Goal: Task Accomplishment & Management: Manage account settings

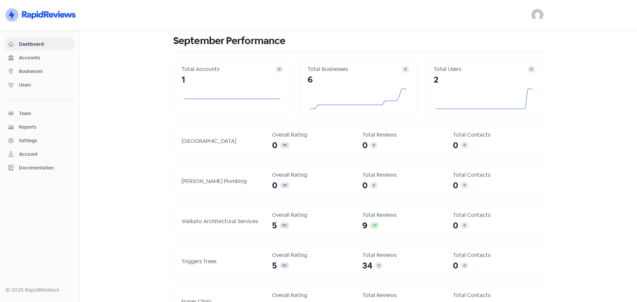
click at [36, 140] on div "Settings" at bounding box center [28, 140] width 18 height 7
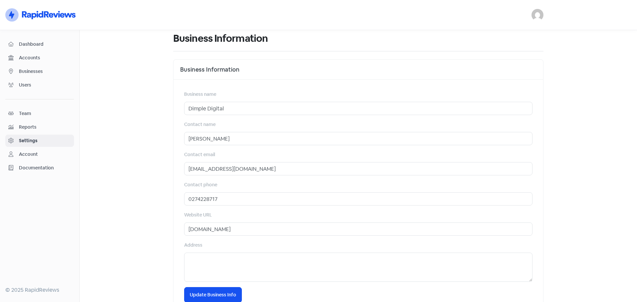
scroll to position [40, 0]
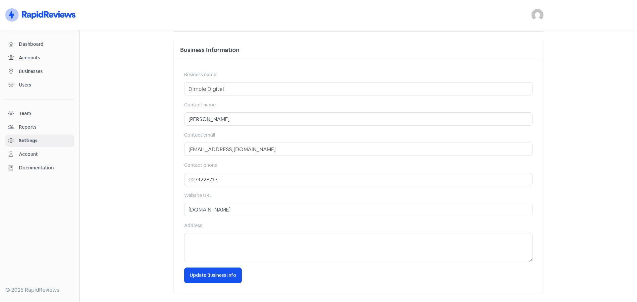
click at [24, 150] on link "Account" at bounding box center [39, 154] width 69 height 12
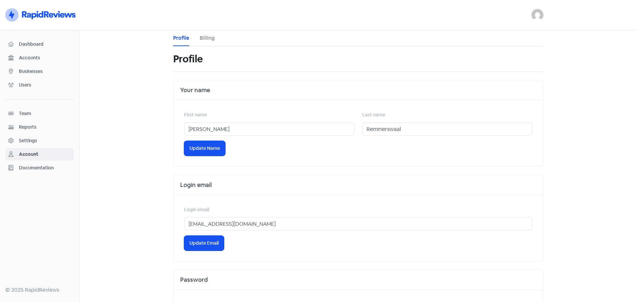
scroll to position [62, 0]
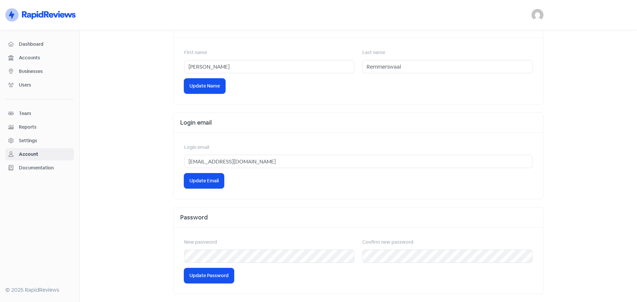
drag, startPoint x: 36, startPoint y: 70, endPoint x: 27, endPoint y: 76, distance: 11.3
click at [36, 70] on span "Businesses" at bounding box center [45, 71] width 52 height 7
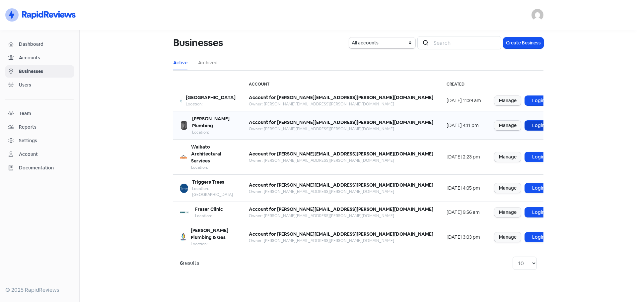
click at [525, 121] on link "Login" at bounding box center [538, 126] width 27 height 10
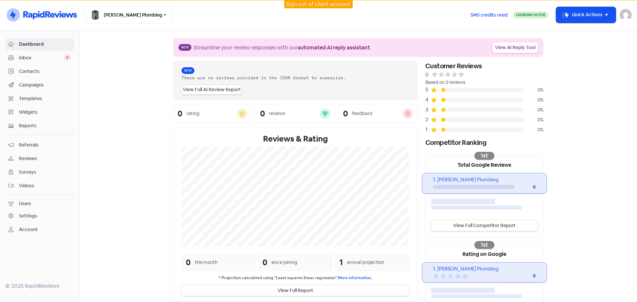
click at [27, 214] on div "Settings" at bounding box center [28, 216] width 18 height 7
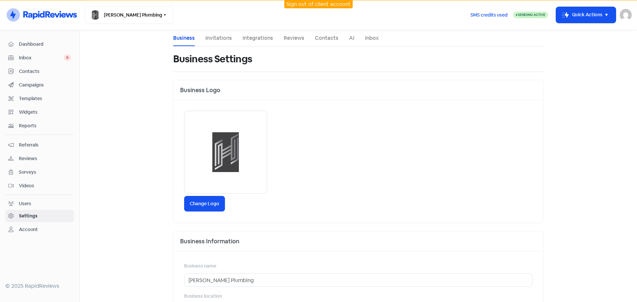
click at [251, 43] on li "Integrations" at bounding box center [258, 38] width 31 height 16
click at [261, 33] on li "Integrations" at bounding box center [258, 38] width 31 height 16
click at [251, 29] on nav "Icon For Thunder-circle Hodgson Plumbing Switch Business All businesses Fraser …" at bounding box center [318, 15] width 637 height 30
click at [256, 34] on li "Integrations" at bounding box center [258, 38] width 31 height 16
click at [260, 40] on link "Integrations" at bounding box center [258, 38] width 31 height 8
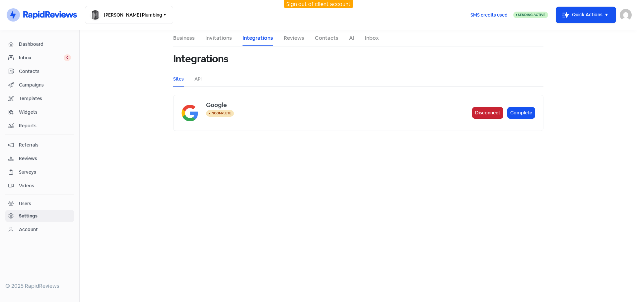
click at [480, 116] on button "Disconnect" at bounding box center [487, 113] width 31 height 12
click at [206, 116] on div "Not connected" at bounding box center [224, 118] width 36 height 16
click at [197, 80] on link "API" at bounding box center [197, 79] width 7 height 7
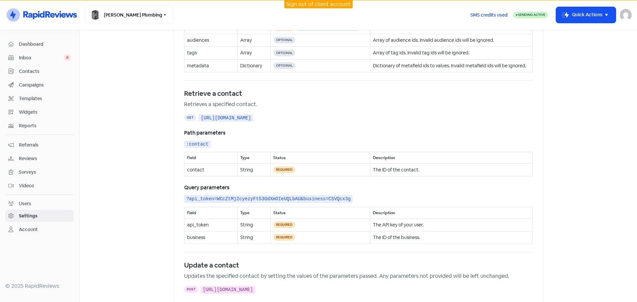
scroll to position [465, 0]
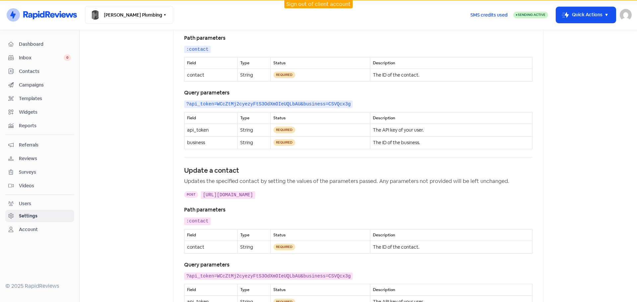
click at [294, 133] on td "Required" at bounding box center [321, 130] width 100 height 13
click at [275, 133] on span "Required" at bounding box center [284, 130] width 22 height 7
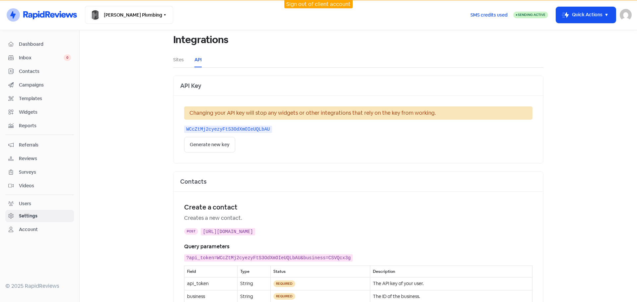
scroll to position [0, 0]
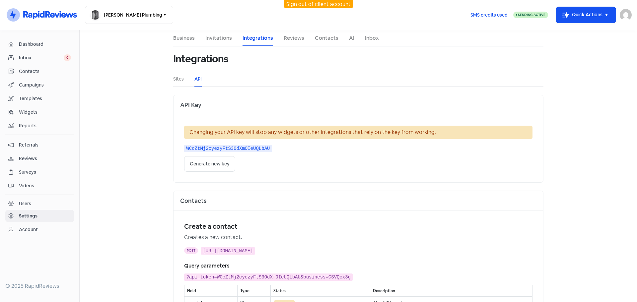
click at [178, 35] on link "Business" at bounding box center [184, 38] width 22 height 8
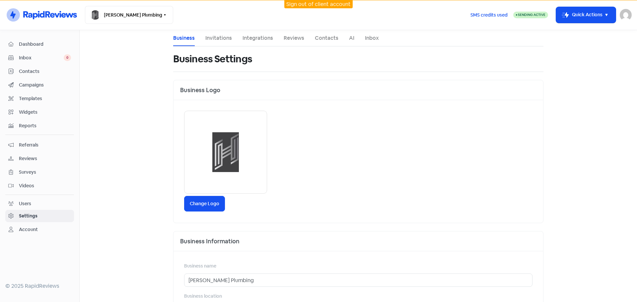
click at [215, 38] on link "Invitations" at bounding box center [218, 38] width 27 height 8
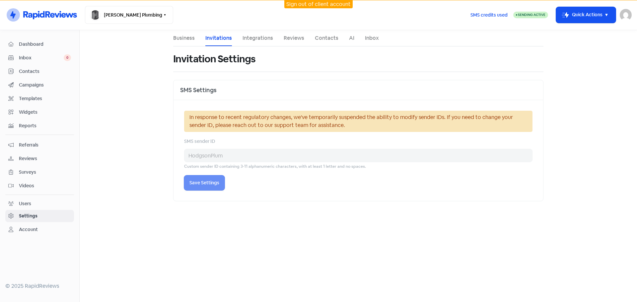
select select "Pacific/Auckland"
select select "NZ"
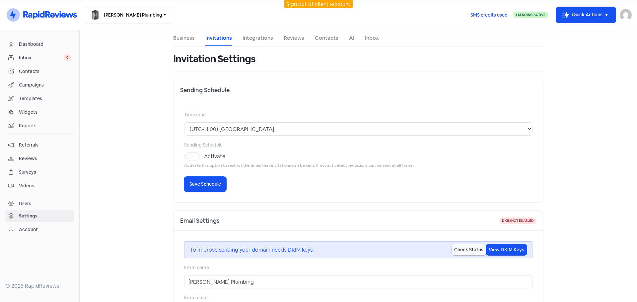
click at [254, 36] on link "Integrations" at bounding box center [258, 38] width 31 height 8
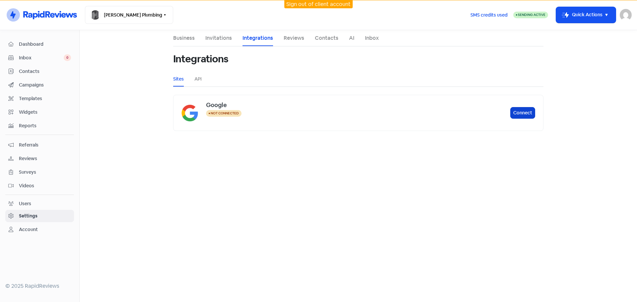
click at [525, 109] on button "Connect" at bounding box center [522, 113] width 25 height 12
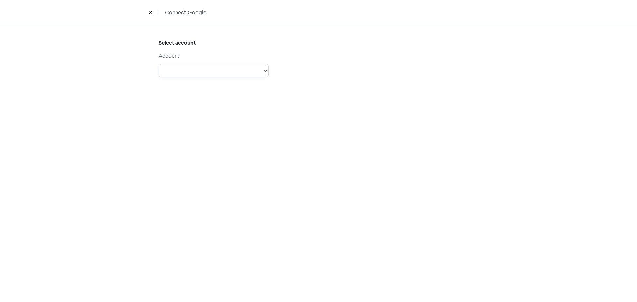
drag, startPoint x: 222, startPoint y: 69, endPoint x: 225, endPoint y: 70, distance: 4.0
click at [222, 69] on select "Account: Support @Dimple - Type: PERSONAL - Role: Account: Physio Direct - Type…" at bounding box center [214, 70] width 110 height 13
select select "[object Object]"
click at [159, 64] on select "Account: Support @Dimple - Type: PERSONAL - Role: Account: Physio Direct - Type…" at bounding box center [214, 70] width 110 height 13
click at [230, 67] on select "Account: Support @Dimple - Type: PERSONAL - Role: Account: Physio Direct - Type…" at bounding box center [214, 70] width 110 height 13
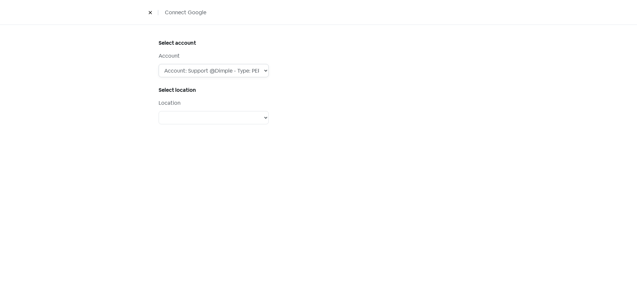
click at [159, 64] on select "Account: Support @Dimple - Type: PERSONAL - Role: Account: Physio Direct - Type…" at bounding box center [214, 70] width 110 height 13
click at [226, 117] on select "Steens Tool and Die PeopleHQ Lakes Consultancy [GEOGRAPHIC_DATA] [PERSON_NAME] …" at bounding box center [214, 117] width 110 height 13
click at [200, 114] on select "Steens Tool and Die PeopleHQ Lakes Consultancy [GEOGRAPHIC_DATA] [PERSON_NAME] …" at bounding box center [214, 117] width 110 height 13
select select "[object Object]"
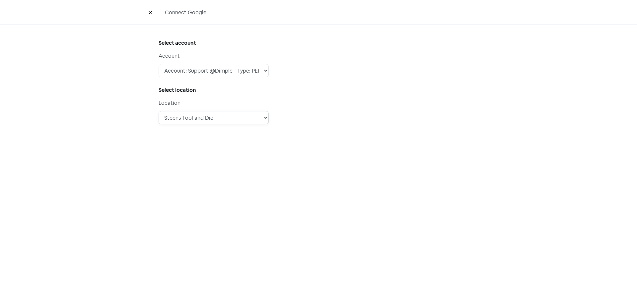
click at [159, 111] on select "Steens Tool and Die PeopleHQ Lakes Consultancy [GEOGRAPHIC_DATA] [PERSON_NAME] …" at bounding box center [214, 117] width 110 height 13
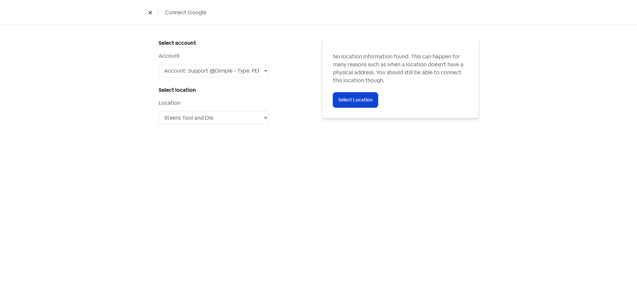
drag, startPoint x: 360, startPoint y: 90, endPoint x: 362, endPoint y: 99, distance: 9.4
click at [360, 91] on div "No location information found. This can happen for many reasons such as when a …" at bounding box center [400, 80] width 135 height 55
click at [361, 103] on span "Select Location" at bounding box center [356, 100] width 34 height 7
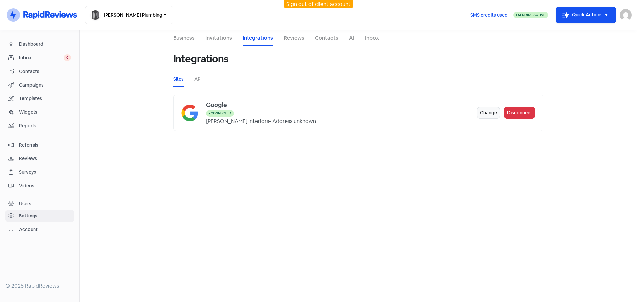
click at [180, 38] on link "Business" at bounding box center [184, 38] width 22 height 8
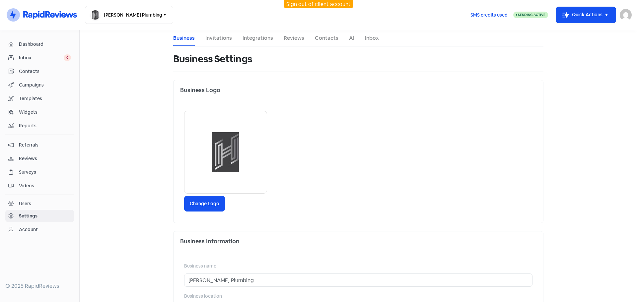
drag, startPoint x: 363, startPoint y: 179, endPoint x: 364, endPoint y: 175, distance: 3.6
click at [364, 175] on div "Change Logo" at bounding box center [359, 161] width 370 height 123
drag, startPoint x: 23, startPoint y: 42, endPoint x: 23, endPoint y: 46, distance: 4.4
click at [23, 42] on span "Dashboard" at bounding box center [45, 44] width 52 height 7
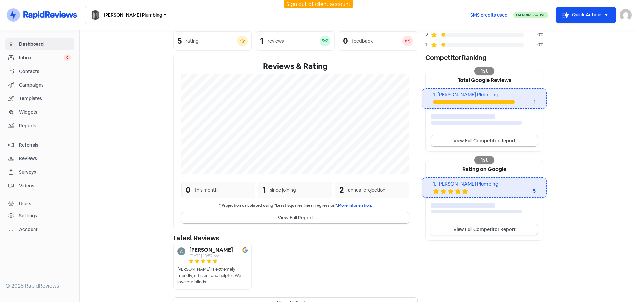
scroll to position [87, 0]
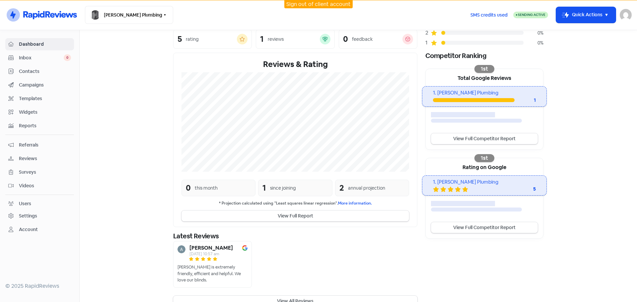
click at [295, 259] on div "[PERSON_NAME] [DATE] 10:57 am [PERSON_NAME] is extremely friendly, efficient an…" at bounding box center [295, 266] width 244 height 51
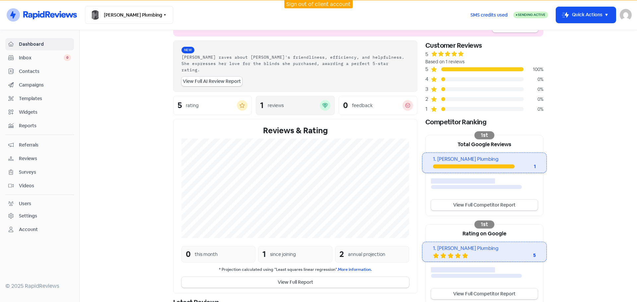
click at [292, 102] on div "reviews" at bounding box center [294, 105] width 52 height 7
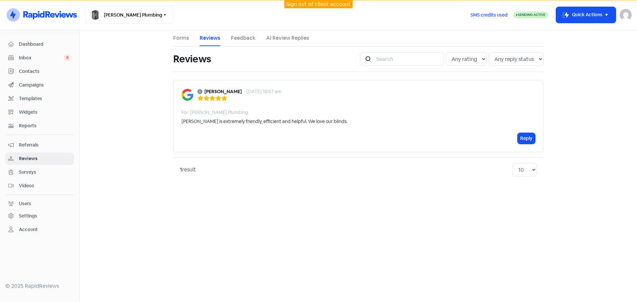
click at [402, 140] on div "Reply" at bounding box center [359, 138] width 354 height 11
click at [274, 123] on div "[PERSON_NAME] is extremely friendly, efficient and helpful. We love our blinds." at bounding box center [265, 121] width 166 height 7
click at [291, 38] on link "AI Review Replies" at bounding box center [287, 38] width 43 height 8
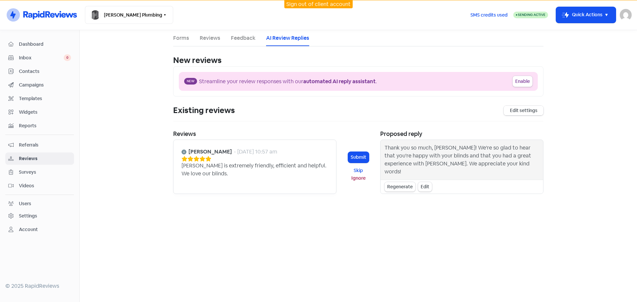
click at [519, 112] on link "Edit settings" at bounding box center [524, 111] width 40 height 10
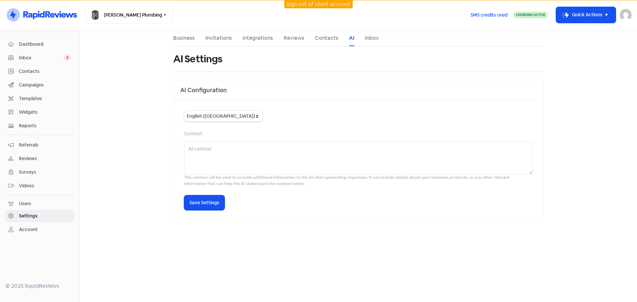
click at [375, 39] on link "Inbox" at bounding box center [372, 38] width 14 height 8
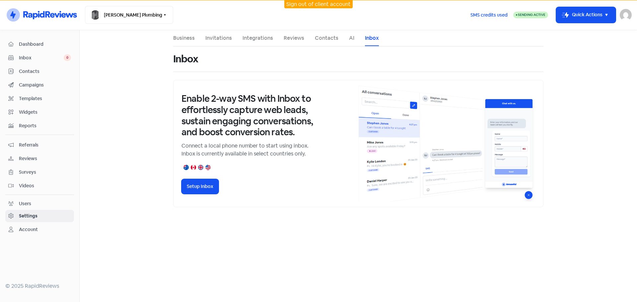
click at [330, 39] on link "Contacts" at bounding box center [327, 38] width 24 height 8
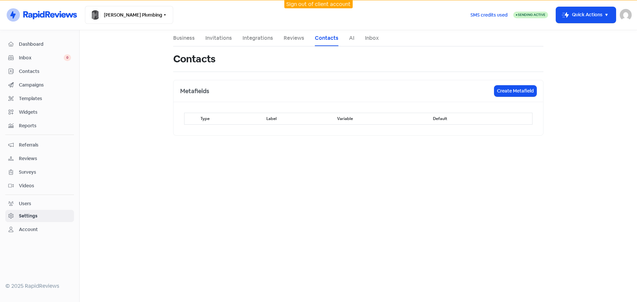
click at [297, 37] on link "Reviews" at bounding box center [294, 38] width 21 height 8
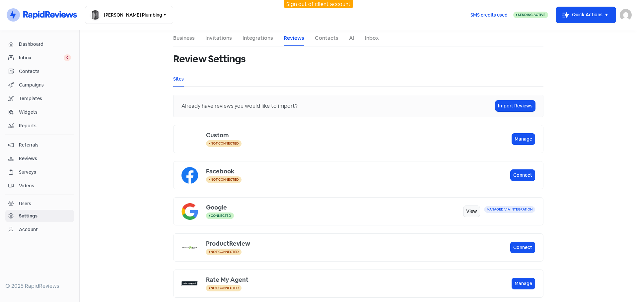
click at [504, 138] on div "Custom" at bounding box center [359, 135] width 306 height 9
click at [521, 140] on button "Manage" at bounding box center [524, 139] width 24 height 12
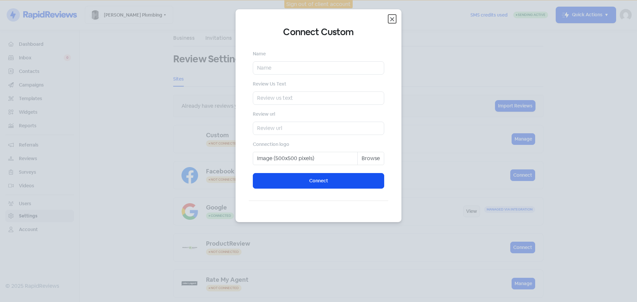
click at [390, 17] on icon "Close" at bounding box center [392, 19] width 8 height 8
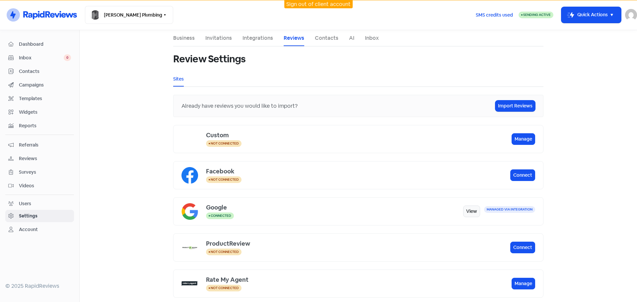
click at [506, 208] on div "Managed via integration" at bounding box center [509, 209] width 51 height 7
click at [477, 215] on link "View" at bounding box center [471, 212] width 17 height 12
click at [350, 214] on div "Connected" at bounding box center [334, 216] width 257 height 8
click at [258, 35] on link "Integrations" at bounding box center [258, 38] width 31 height 8
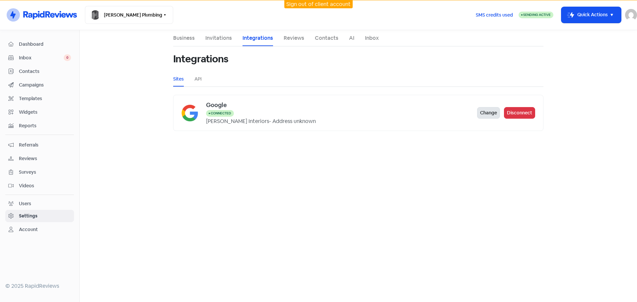
click at [493, 114] on button "Change" at bounding box center [488, 113] width 23 height 12
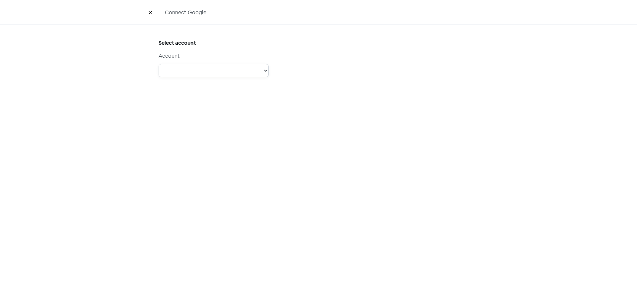
click at [255, 73] on select "Account: Support @Dimple - Type: PERSONAL - Role: Account: Physio Direct - Type…" at bounding box center [214, 70] width 110 height 13
select select "[object Object]"
click at [159, 64] on select "Account: Support @Dimple - Type: PERSONAL - Role: Account: Physio Direct - Type…" at bounding box center [214, 70] width 110 height 13
click at [209, 120] on select "Steens Tool and Die PeopleHQ Lakes Consultancy [GEOGRAPHIC_DATA] [PERSON_NAME] …" at bounding box center [214, 117] width 110 height 13
click at [256, 111] on div "Location Steens Tool and Die PeopleHQ Lakes Consultancy [GEOGRAPHIC_DATA] [PERS…" at bounding box center [214, 111] width 110 height 25
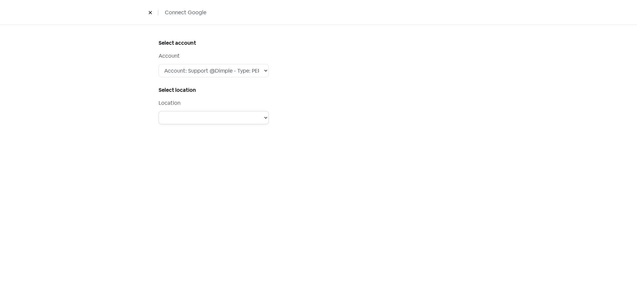
click at [257, 113] on select "Steens Tool and Die PeopleHQ Lakes Consultancy [GEOGRAPHIC_DATA] [PERSON_NAME] …" at bounding box center [214, 117] width 110 height 13
select select "[object Object]"
click at [159, 111] on select "Steens Tool and Die PeopleHQ Lakes Consultancy [GEOGRAPHIC_DATA] [PERSON_NAME] …" at bounding box center [214, 117] width 110 height 13
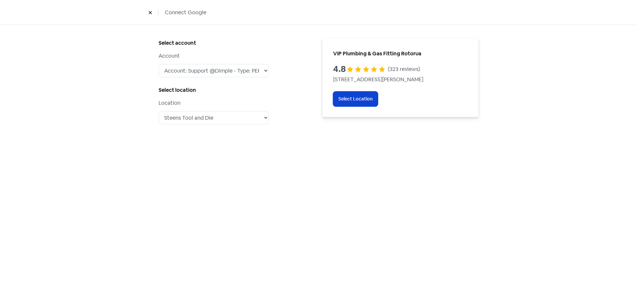
click at [359, 94] on button "Icon For Loading Select Location" at bounding box center [355, 99] width 45 height 15
click at [339, 189] on div "Select account Account Account: Support @Dimple - Type: PERSONAL - Role: Accoun…" at bounding box center [318, 163] width 637 height 277
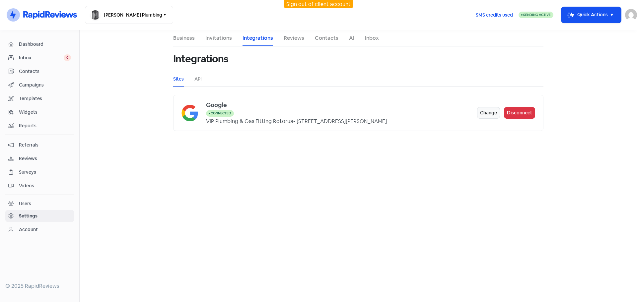
click at [187, 33] on li "Business" at bounding box center [184, 38] width 22 height 16
click at [191, 41] on link "Business" at bounding box center [184, 38] width 22 height 8
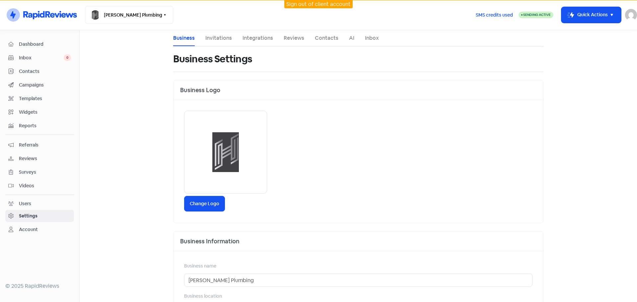
click at [329, 157] on div "Change Logo" at bounding box center [359, 161] width 370 height 123
click at [288, 35] on link "Reviews" at bounding box center [294, 38] width 21 height 8
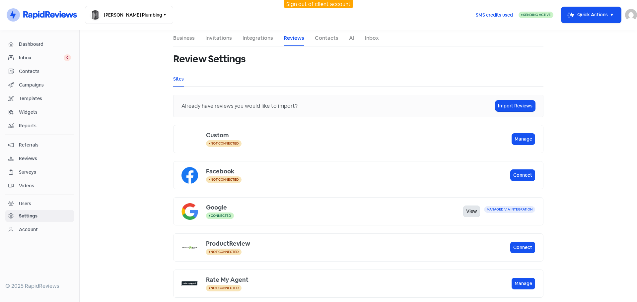
click at [470, 212] on link "View" at bounding box center [471, 212] width 17 height 12
click at [262, 39] on link "Integrations" at bounding box center [258, 38] width 31 height 8
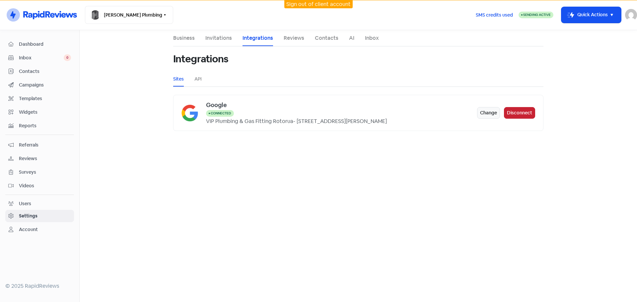
click at [516, 113] on button "Disconnect" at bounding box center [519, 113] width 31 height 12
click at [367, 112] on div "Not connected" at bounding box center [358, 118] width 304 height 16
click at [222, 108] on div "Google" at bounding box center [358, 105] width 304 height 9
click at [222, 109] on div "Google" at bounding box center [358, 105] width 304 height 9
click at [200, 76] on link "API" at bounding box center [197, 79] width 7 height 7
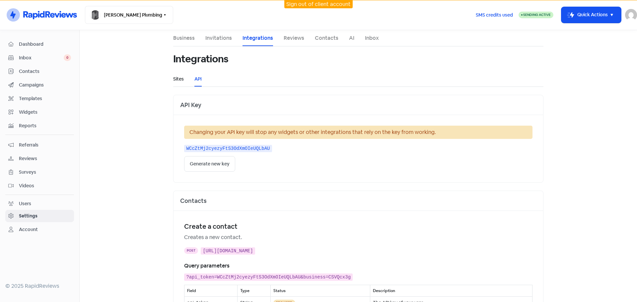
click at [178, 81] on link "Sites" at bounding box center [178, 79] width 11 height 7
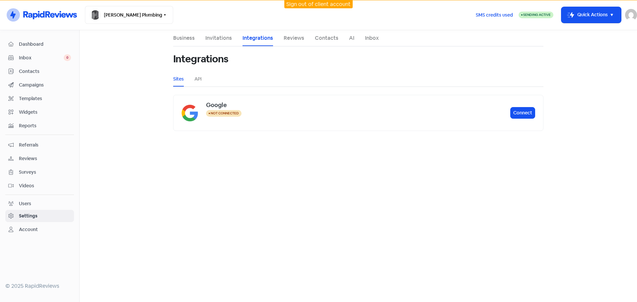
click at [352, 38] on link "AI" at bounding box center [351, 38] width 5 height 8
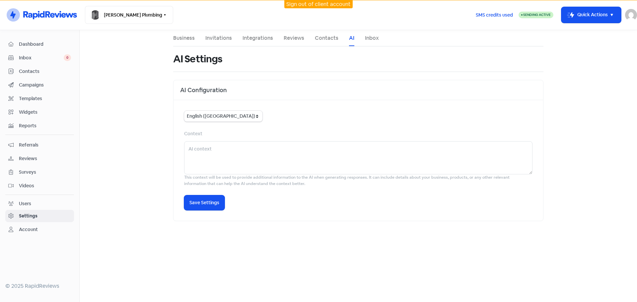
click at [312, 108] on div "English ([GEOGRAPHIC_DATA]) English ([GEOGRAPHIC_DATA]) English ([GEOGRAPHIC_DA…" at bounding box center [359, 160] width 370 height 121
click at [335, 38] on link "Contacts" at bounding box center [327, 38] width 24 height 8
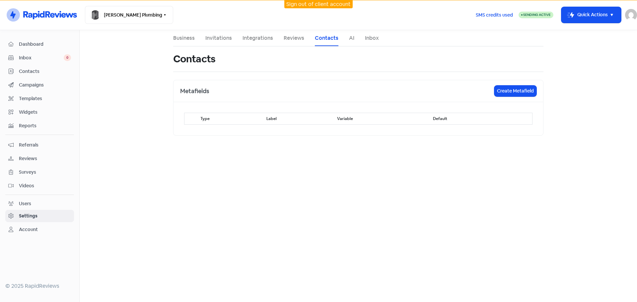
click at [279, 37] on ul "Business Invitations Integrations Reviews Contacts AI Inbox" at bounding box center [358, 38] width 370 height 16
click at [290, 41] on link "Reviews" at bounding box center [294, 38] width 21 height 8
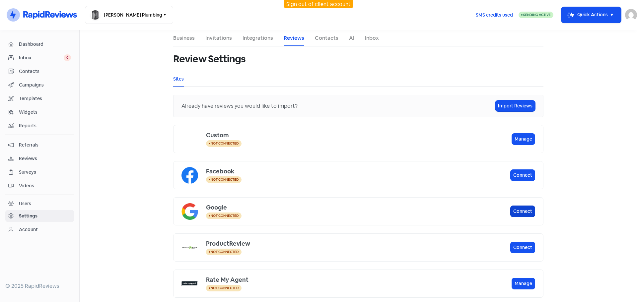
click at [517, 212] on button "Connect" at bounding box center [522, 212] width 25 height 12
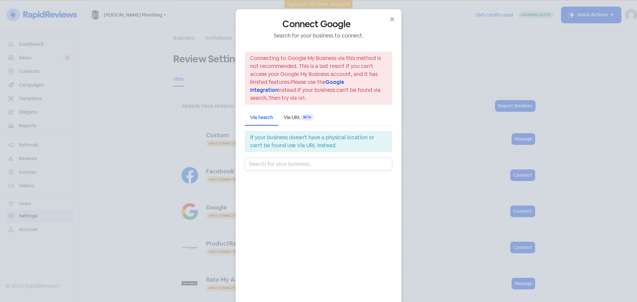
click at [301, 162] on input "text" at bounding box center [318, 164] width 147 height 13
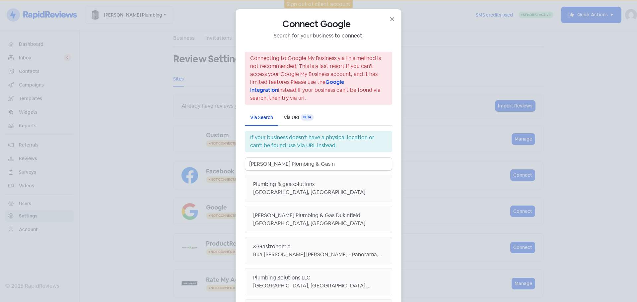
type input "[PERSON_NAME] Plumbing & Gas nz"
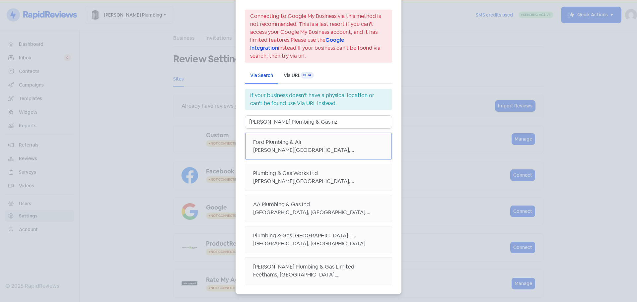
scroll to position [44, 0]
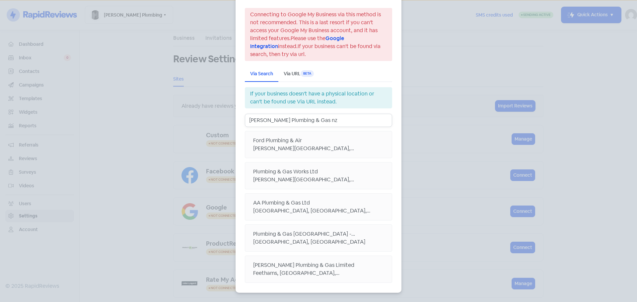
drag, startPoint x: 330, startPoint y: 121, endPoint x: 162, endPoint y: 106, distance: 168.6
click at [162, 106] on div "Connect Google Search for your business to connect. Connecting to Google My Bus…" at bounding box center [318, 151] width 637 height 302
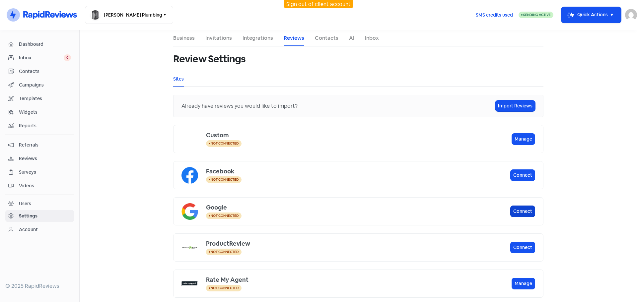
click at [526, 211] on button "Connect" at bounding box center [522, 212] width 25 height 12
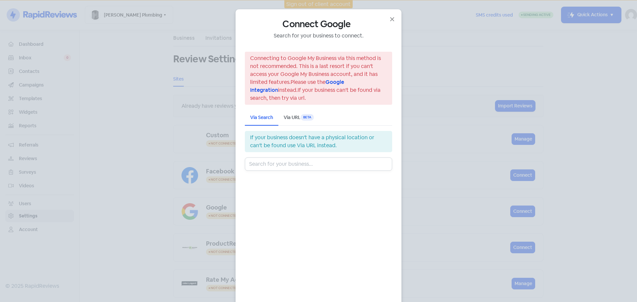
click at [275, 166] on input "text" at bounding box center [318, 164] width 147 height 13
paste input "[PERSON_NAME] Plumbing & Gas"
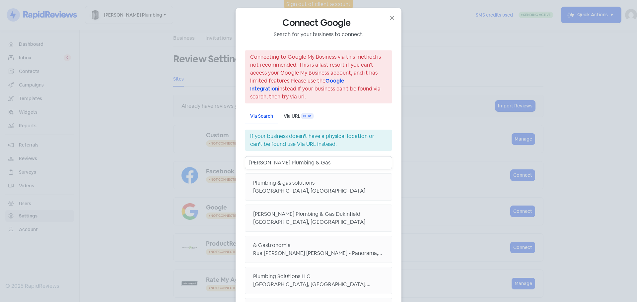
scroll to position [0, 0]
type input "[PERSON_NAME] Plumbing & Gas"
click at [286, 120] on div "Via URL Beta" at bounding box center [299, 117] width 30 height 7
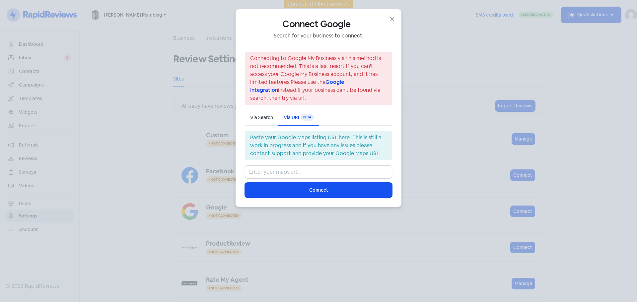
click at [331, 173] on input "text" at bounding box center [318, 172] width 147 height 13
paste input "[URL][DOMAIN_NAME][PERSON_NAME]"
type input "[URL][DOMAIN_NAME][PERSON_NAME]"
click at [316, 191] on span "Connect" at bounding box center [318, 190] width 19 height 7
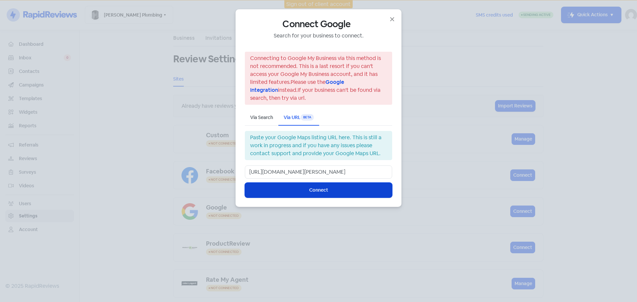
scroll to position [0, 0]
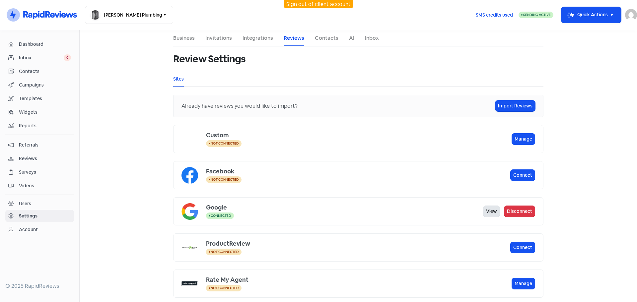
click at [485, 210] on link "View" at bounding box center [491, 212] width 17 height 12
click at [42, 47] on span "Dashboard" at bounding box center [45, 44] width 52 height 7
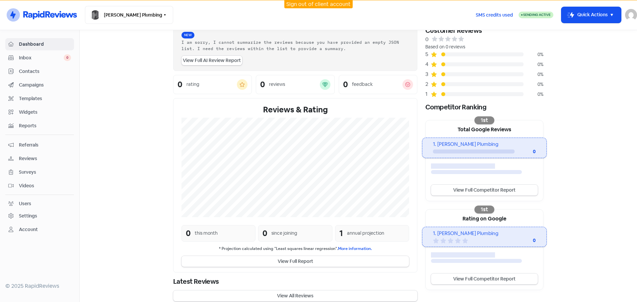
scroll to position [43, 0]
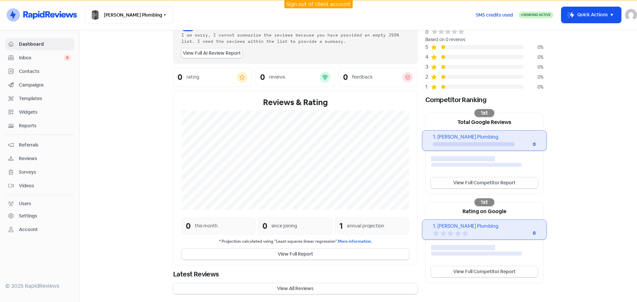
click at [271, 286] on button "View All Reviews" at bounding box center [295, 288] width 244 height 11
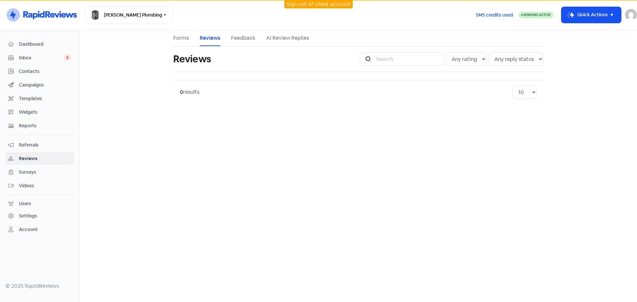
click at [178, 41] on link "Forms" at bounding box center [181, 38] width 16 height 8
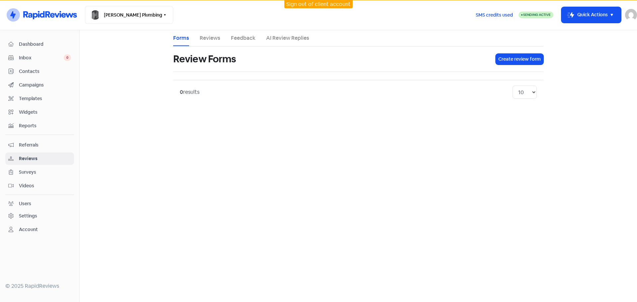
click at [33, 39] on link "Dashboard" at bounding box center [39, 44] width 69 height 12
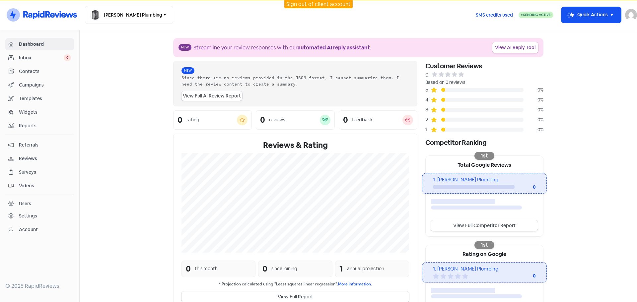
click at [472, 180] on div "1. [PERSON_NAME] Plumbing" at bounding box center [484, 180] width 103 height 8
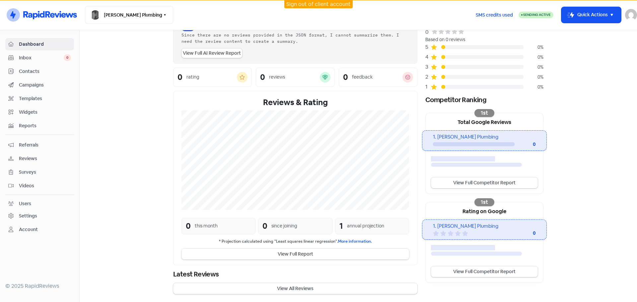
click at [308, 254] on button "View Full Report" at bounding box center [296, 254] width 228 height 11
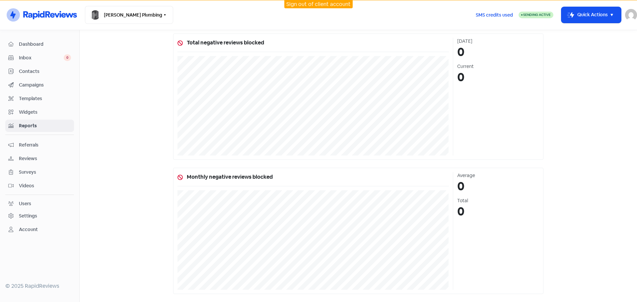
click at [474, 38] on div "[DATE]" at bounding box center [498, 41] width 82 height 7
click at [45, 132] on link "Reports" at bounding box center [39, 126] width 69 height 12
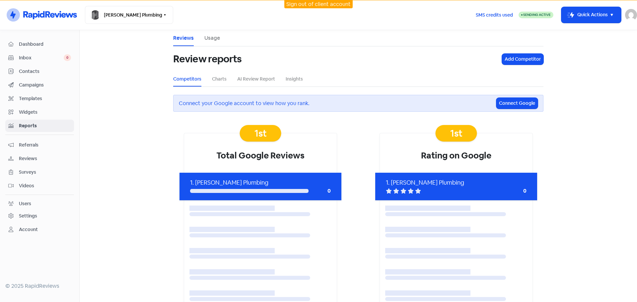
click at [214, 75] on li "Charts" at bounding box center [219, 79] width 15 height 15
click at [201, 73] on ul "Competitors Charts AI Review Report Insights" at bounding box center [358, 79] width 370 height 15
click at [209, 76] on ul "Competitors Charts AI Review Report Insights" at bounding box center [358, 79] width 370 height 15
click at [219, 85] on li "Charts" at bounding box center [219, 79] width 15 height 15
click at [219, 80] on link "Charts" at bounding box center [219, 79] width 15 height 7
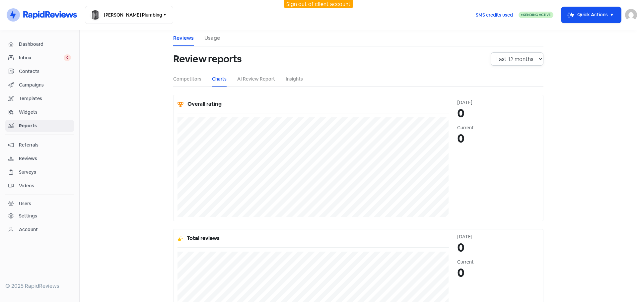
click at [525, 56] on select "Last 12 months Last 24 months Last 36 months" at bounding box center [517, 58] width 53 height 13
click at [491, 52] on select "Last 12 months Last 24 months Last 36 months" at bounding box center [517, 58] width 53 height 13
click at [535, 54] on select "Last 12 months Last 24 months Last 36 months" at bounding box center [517, 58] width 53 height 13
select select "36"
click at [491, 52] on select "Last 12 months Last 24 months Last 36 months" at bounding box center [517, 58] width 53 height 13
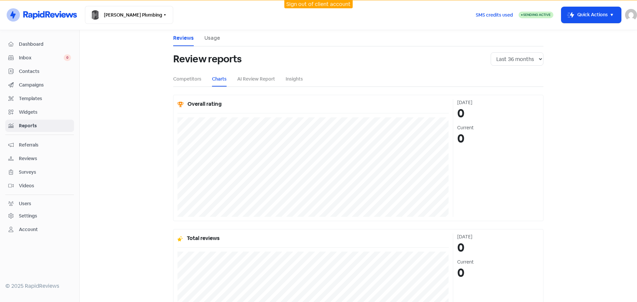
click at [594, 146] on main "Reviews Usage Review reports Last 12 months Last 24 months Last 36 months Compe…" at bounding box center [359, 166] width 558 height 272
click at [192, 76] on link "Competitors" at bounding box center [187, 79] width 28 height 7
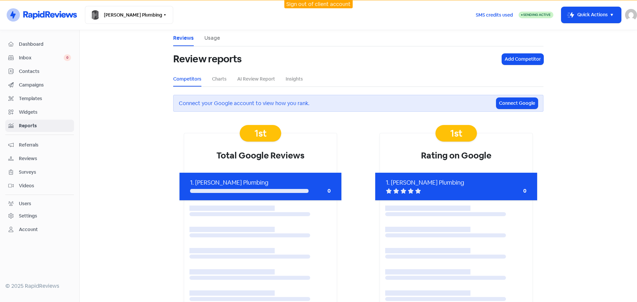
click at [42, 49] on link "Dashboard" at bounding box center [39, 44] width 69 height 12
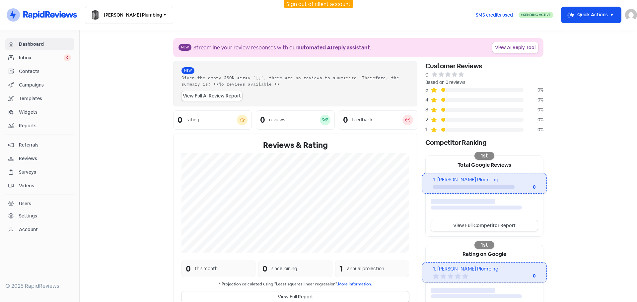
drag, startPoint x: 281, startPoint y: 117, endPoint x: 287, endPoint y: 123, distance: 8.0
click at [281, 117] on div "reviews" at bounding box center [277, 119] width 16 height 7
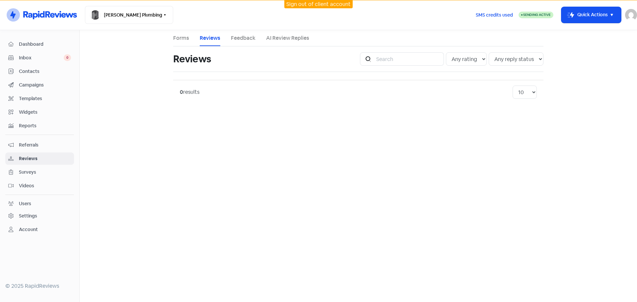
click at [248, 40] on link "Feedback" at bounding box center [243, 38] width 25 height 8
click at [229, 39] on ul "Forms Reviews Feedback AI Review Replies" at bounding box center [358, 38] width 370 height 16
click at [218, 41] on link "Reviews" at bounding box center [210, 38] width 21 height 8
